Goal: Information Seeking & Learning: Learn about a topic

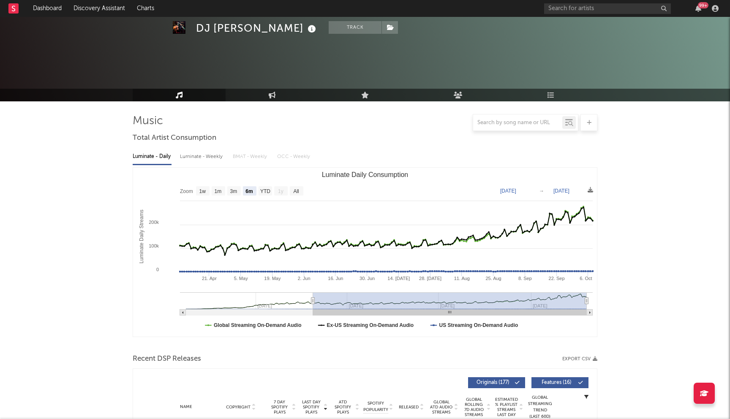
select select "6m"
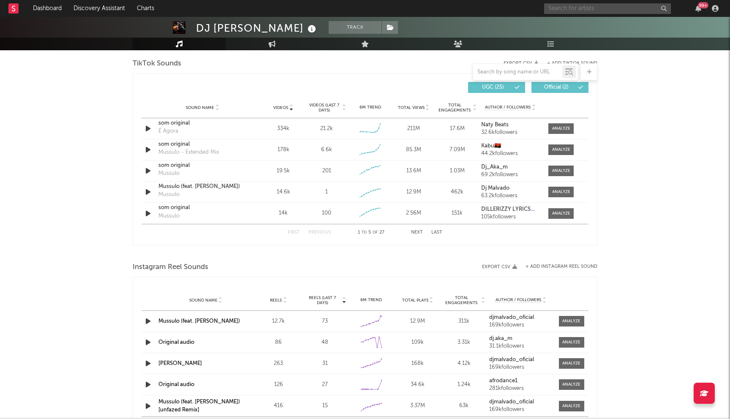
click at [580, 11] on input "text" at bounding box center [607, 8] width 127 height 11
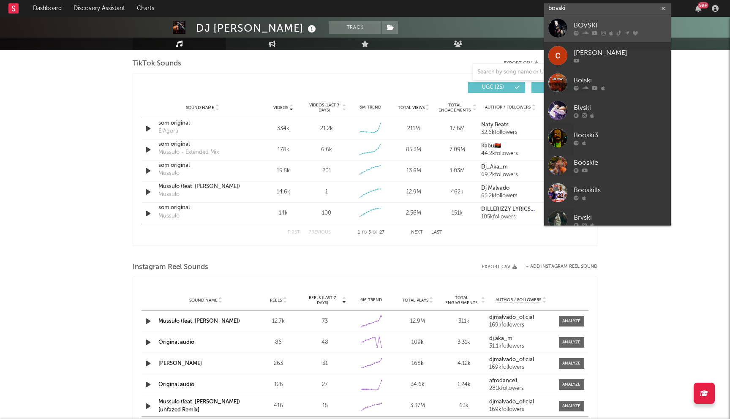
type input "bovski"
click at [592, 30] on icon at bounding box center [595, 32] width 6 height 5
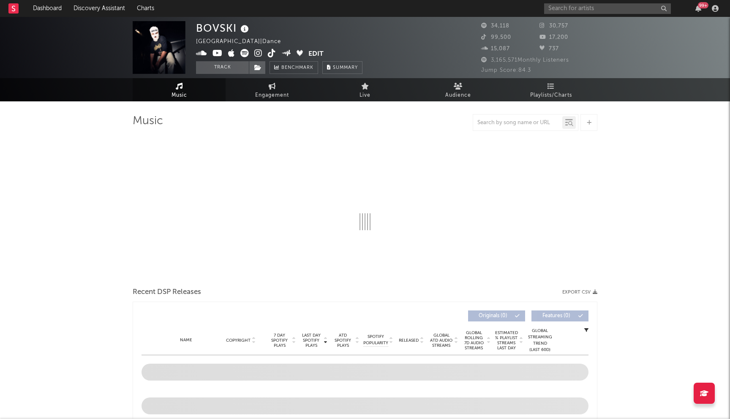
select select "6m"
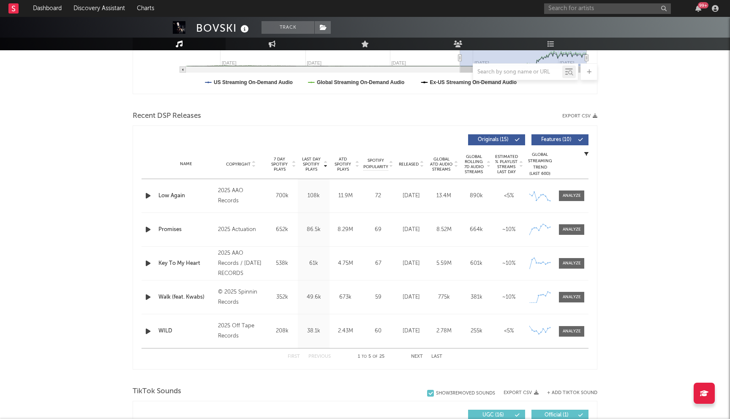
scroll to position [287, 0]
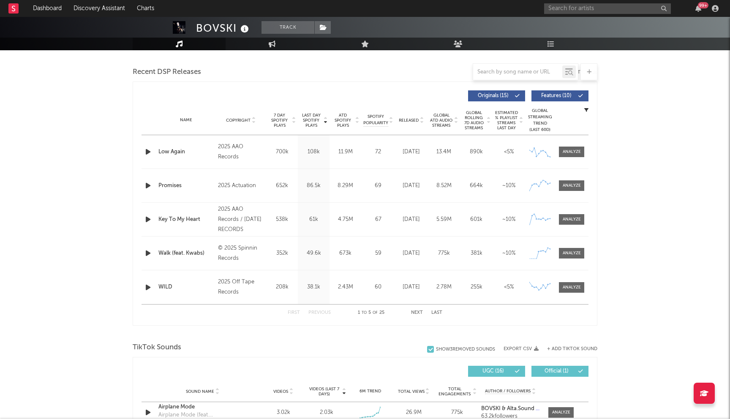
click at [187, 253] on div "Walk (feat. Kwabs)" at bounding box center [185, 253] width 55 height 8
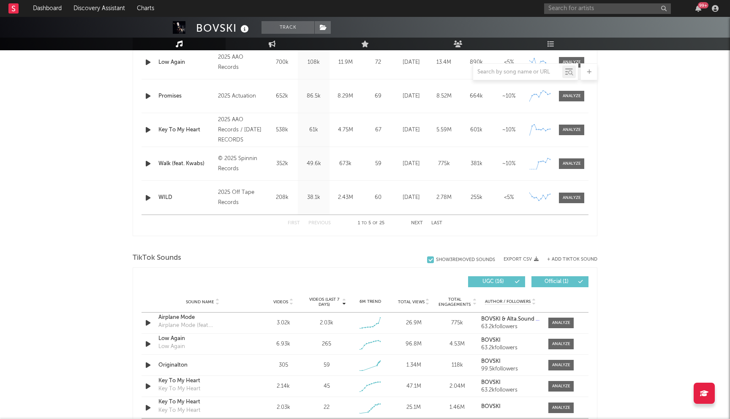
scroll to position [376, 0]
